Goal: Task Accomplishment & Management: Manage account settings

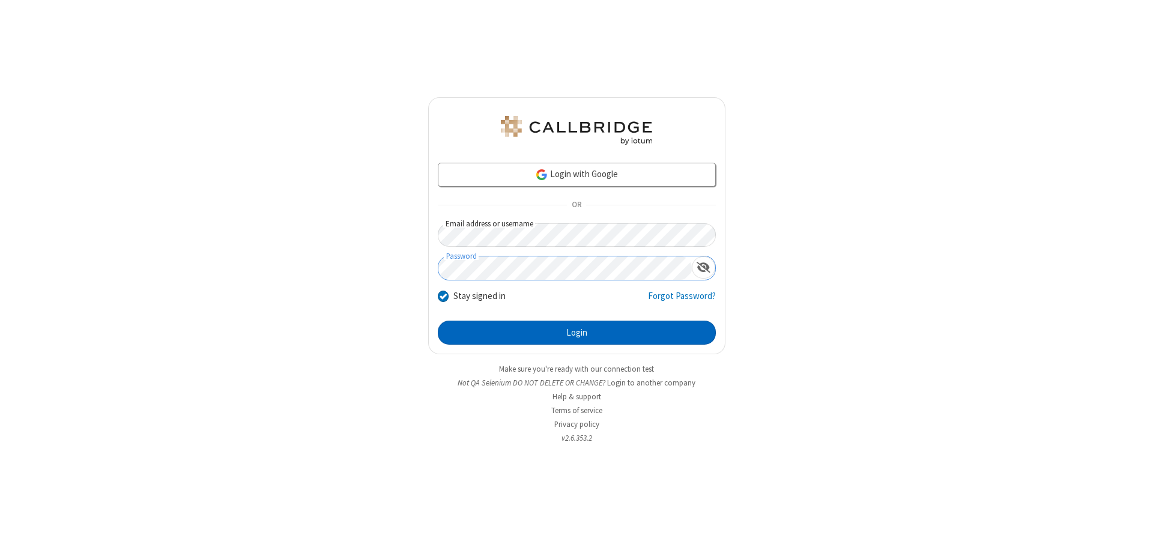
click at [576, 333] on button "Login" at bounding box center [577, 333] width 278 height 24
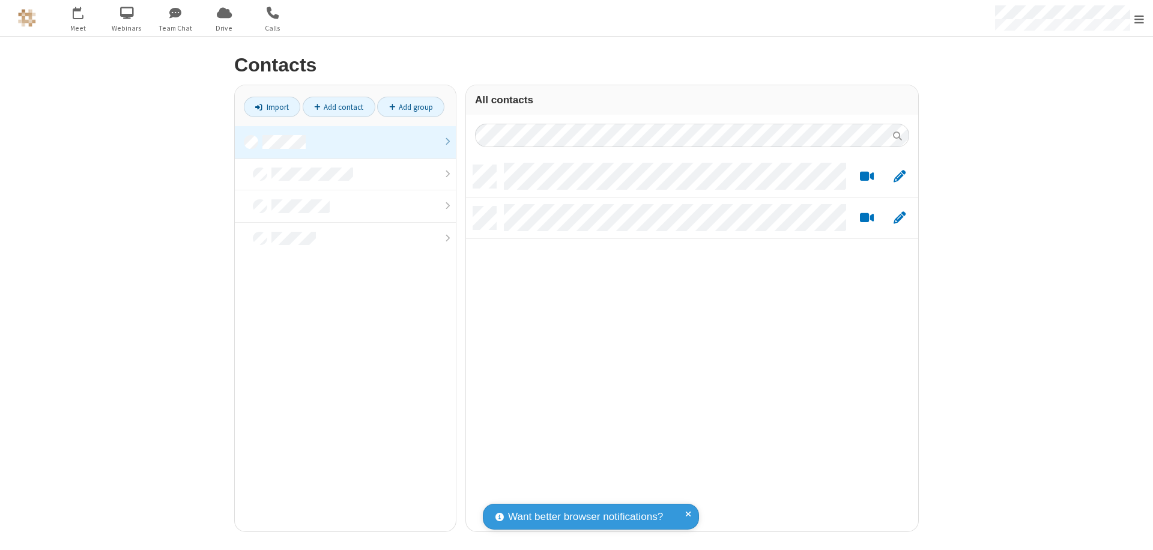
click at [345, 142] on link at bounding box center [345, 142] width 221 height 32
click at [339, 107] on link "Add contact" at bounding box center [339, 107] width 73 height 20
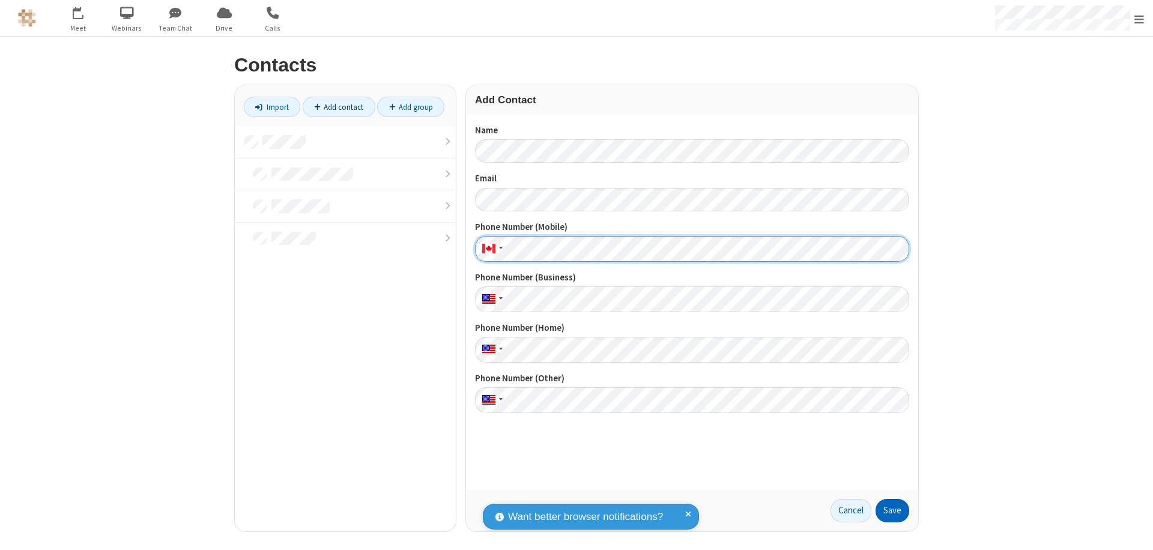
click at [892, 510] on button "Save" at bounding box center [892, 511] width 34 height 24
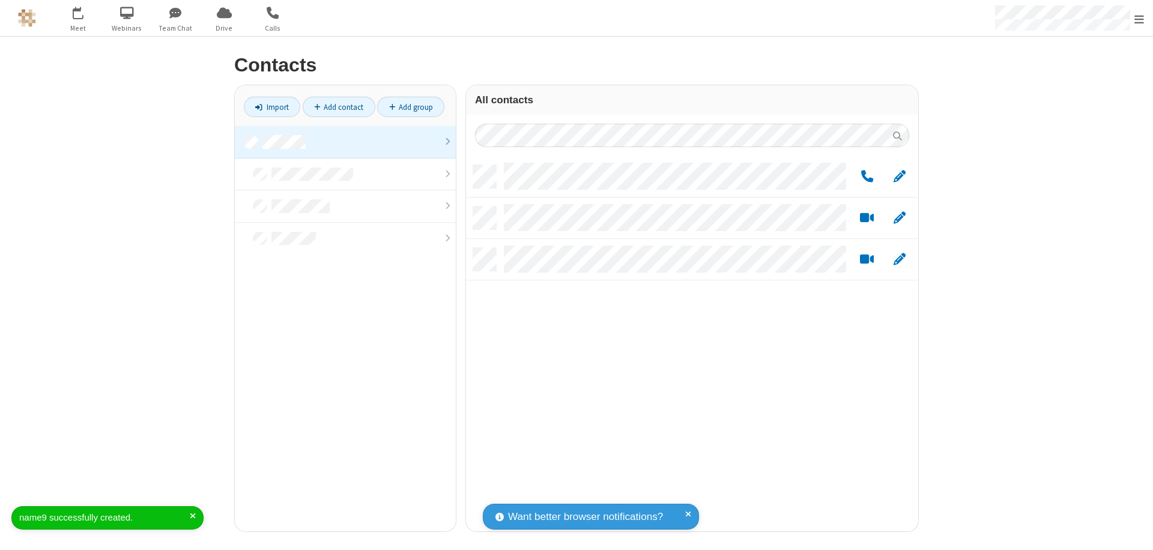
scroll to position [366, 443]
click at [339, 107] on link "Add contact" at bounding box center [339, 107] width 73 height 20
